Goal: Task Accomplishment & Management: Manage account settings

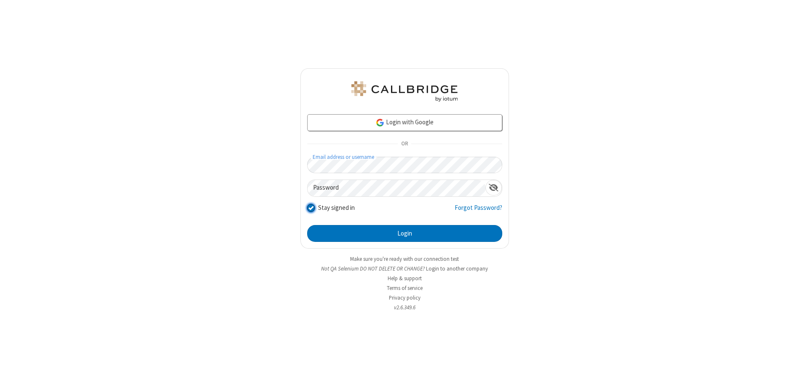
click at [311, 207] on input "Stay signed in" at bounding box center [311, 207] width 8 height 9
checkbox input "false"
click at [405, 233] on button "Login" at bounding box center [404, 233] width 195 height 17
click at [311, 207] on input "Stay signed in" at bounding box center [311, 207] width 8 height 9
checkbox input "false"
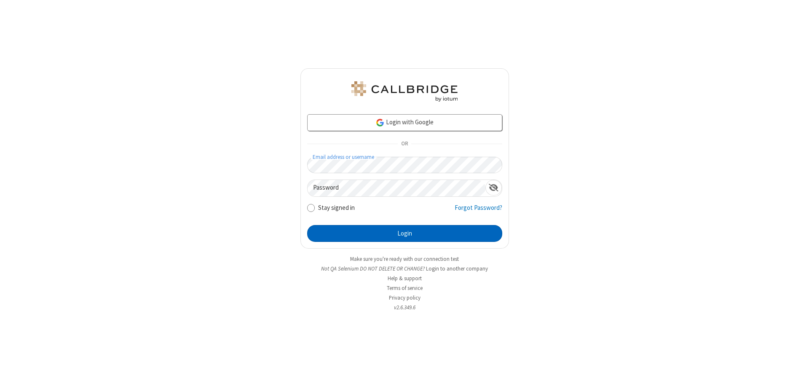
click at [405, 233] on button "Login" at bounding box center [404, 233] width 195 height 17
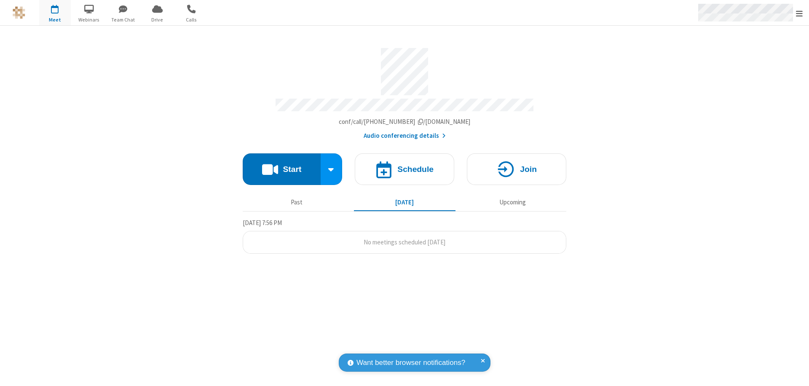
click at [799, 13] on span "Open menu" at bounding box center [799, 13] width 7 height 8
